Goal: Check status: Check status

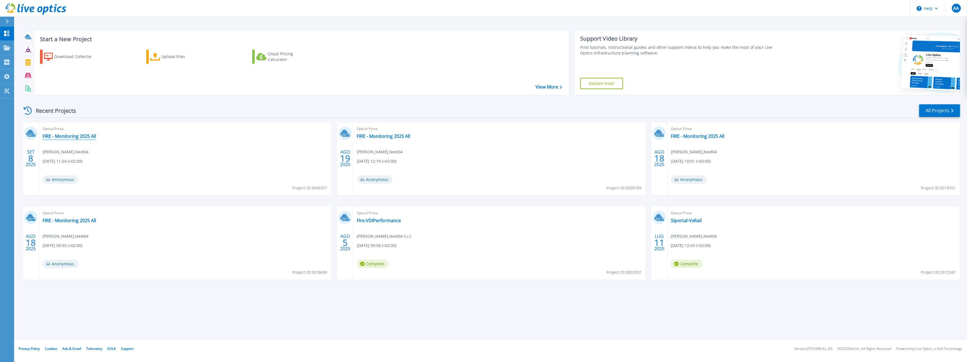
click at [87, 135] on link "FIRE - Monitoring 2025 All" at bounding box center [70, 136] width 54 height 6
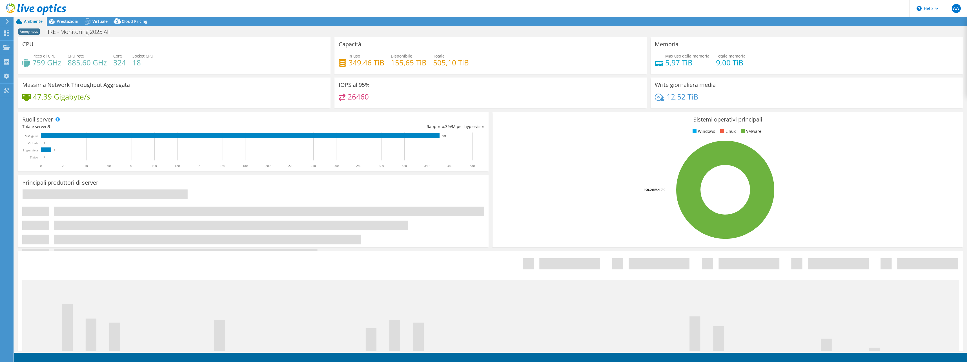
select select "USD"
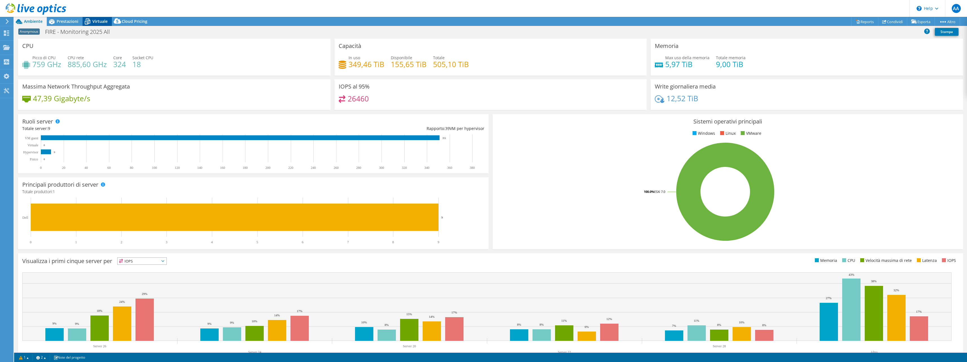
click at [86, 21] on icon at bounding box center [88, 22] width 6 height 5
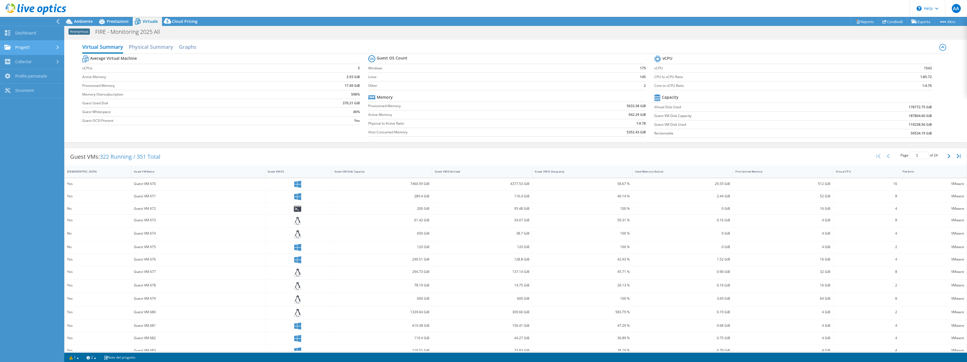
click at [50, 52] on link "Progetti" at bounding box center [32, 48] width 64 height 14
